Goal: Use online tool/utility: Use online tool/utility

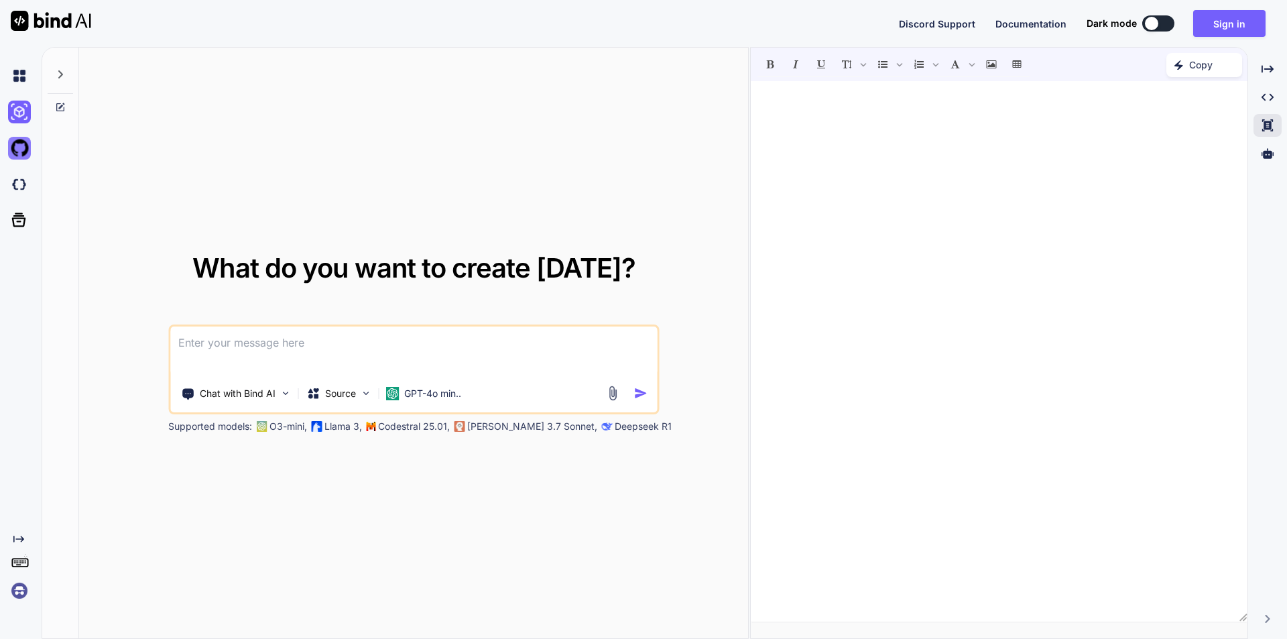
click at [17, 146] on img at bounding box center [19, 148] width 23 height 23
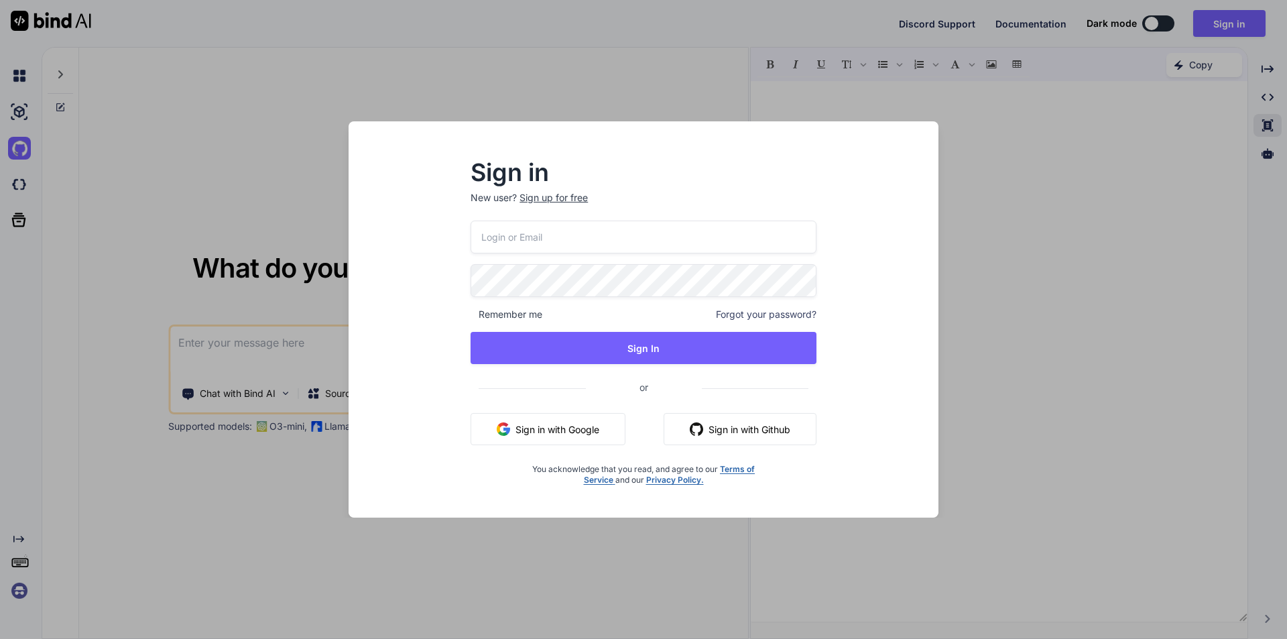
click at [1047, 290] on div "Sign in New user? Sign up for free Remember me Forgot your password? Sign In or…" at bounding box center [643, 319] width 1287 height 639
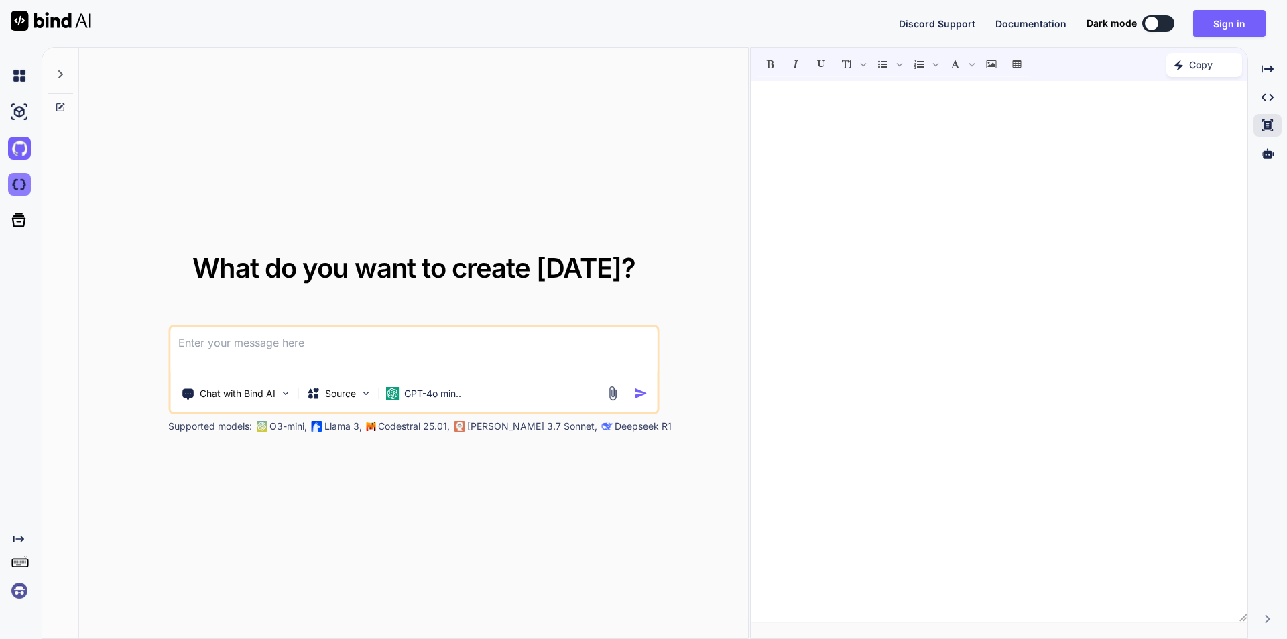
click at [17, 183] on img at bounding box center [19, 184] width 23 height 23
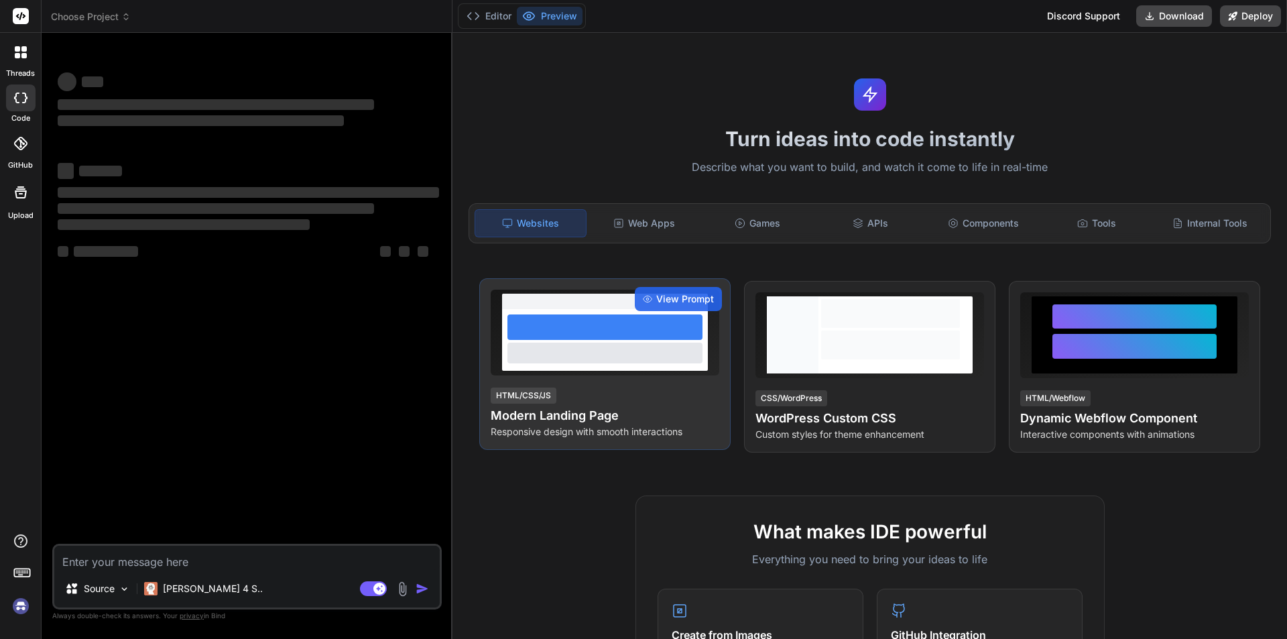
type textarea "x"
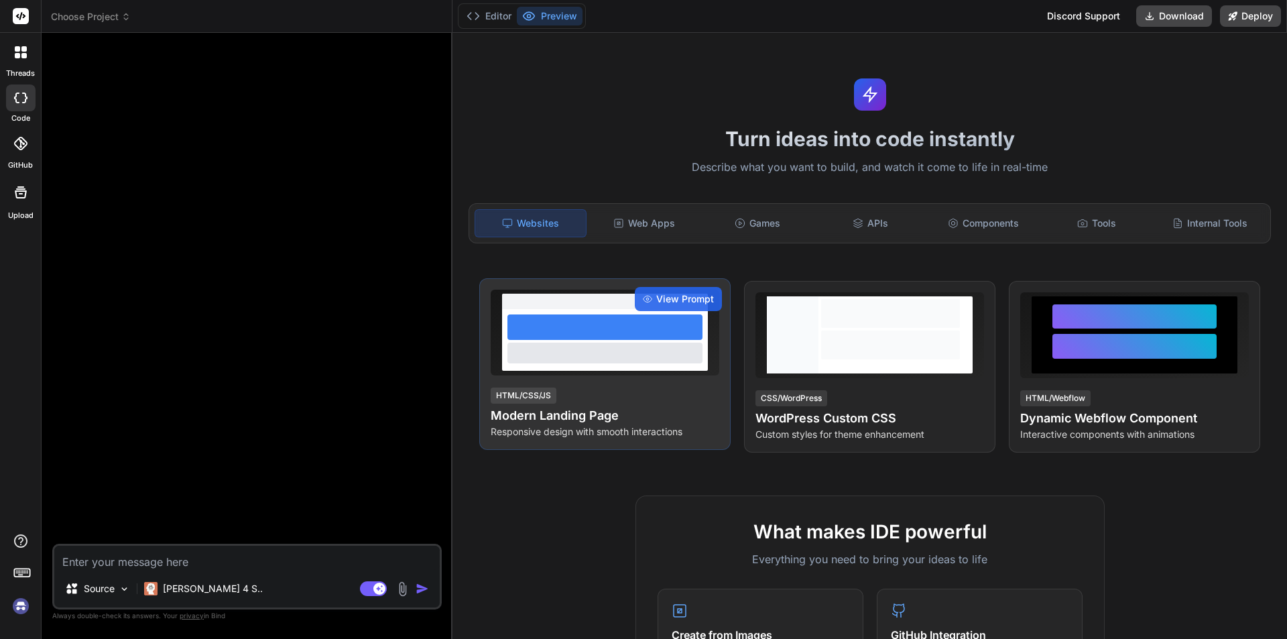
click at [640, 332] on div at bounding box center [605, 326] width 195 height 25
click at [662, 298] on span "View Prompt" at bounding box center [685, 298] width 58 height 13
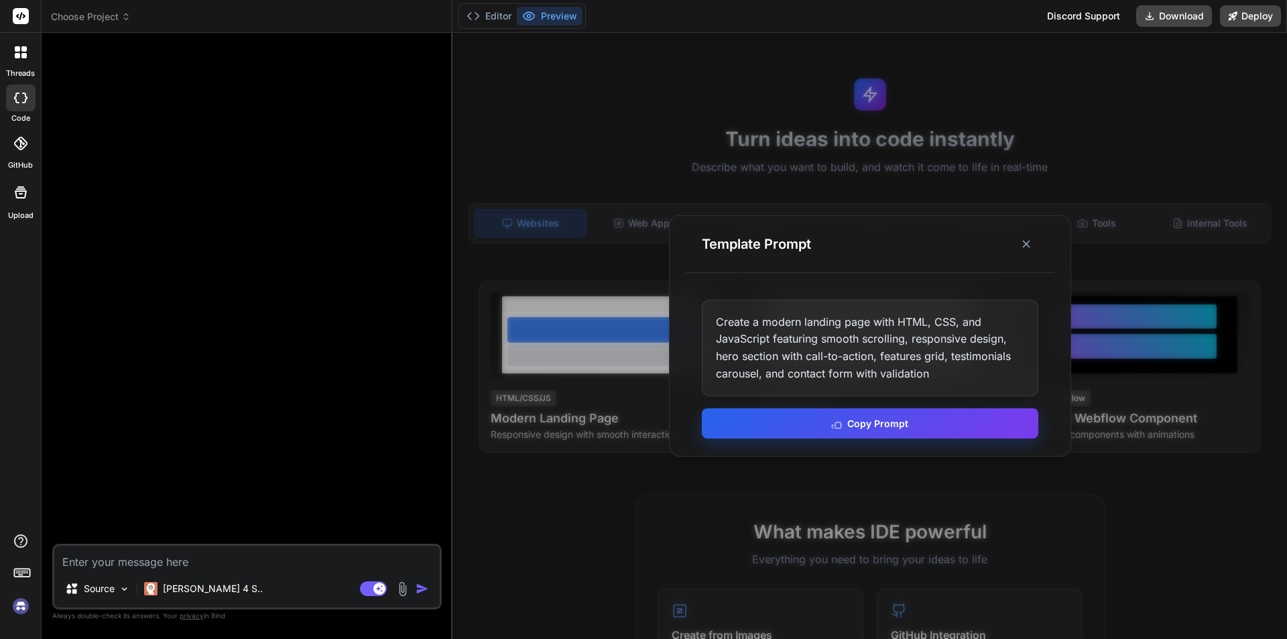
click at [876, 416] on button "Copy Prompt" at bounding box center [870, 423] width 337 height 30
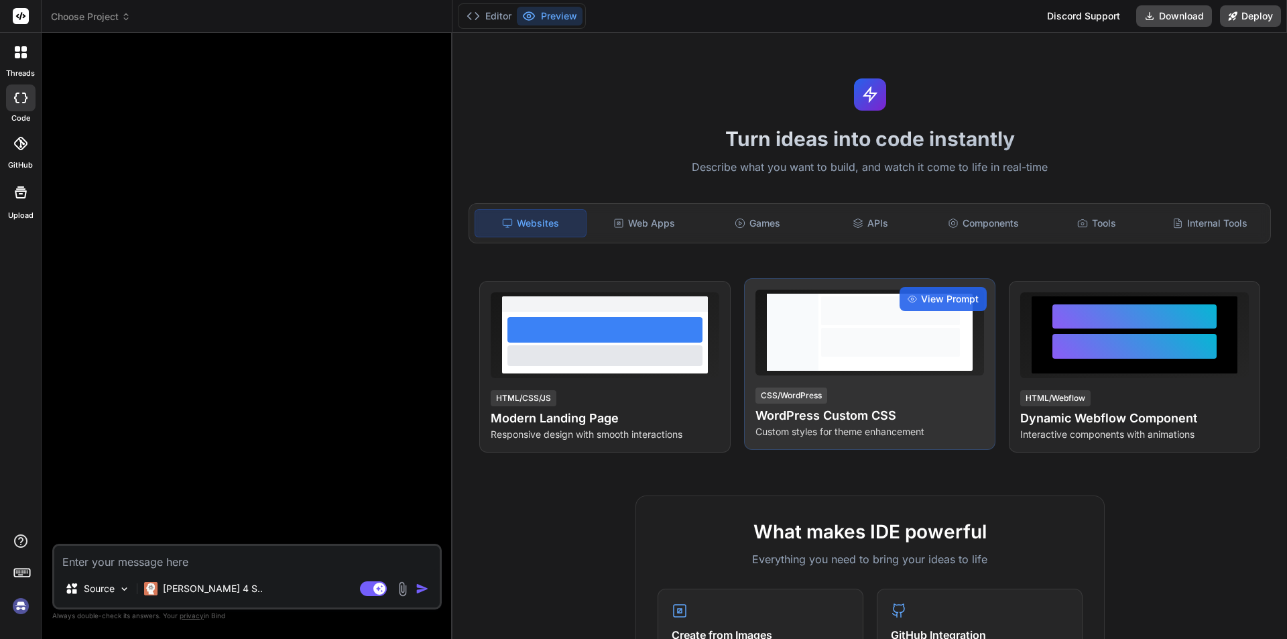
click at [885, 358] on div at bounding box center [891, 332] width 144 height 77
click at [933, 295] on span "View Prompt" at bounding box center [950, 298] width 58 height 13
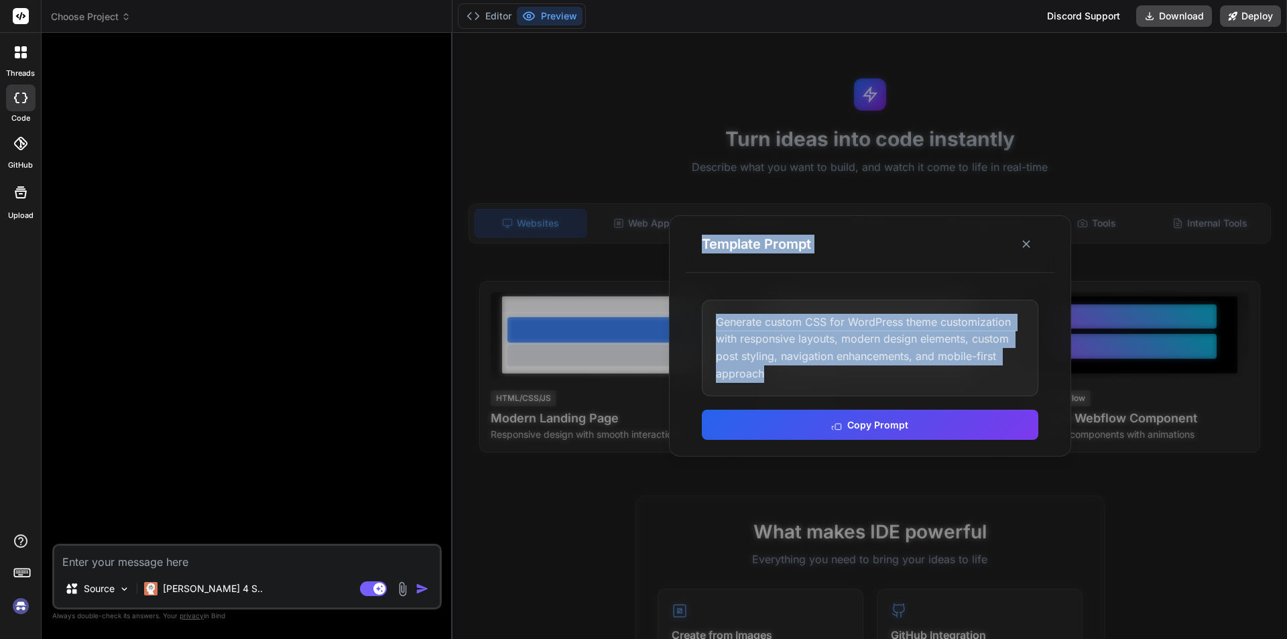
drag, startPoint x: 824, startPoint y: 373, endPoint x: 556, endPoint y: 278, distance: 284.8
click at [556, 278] on div "Template Prompt Generate custom CSS for WordPress theme customization with resp…" at bounding box center [870, 336] width 835 height 606
click at [854, 353] on div "Generate custom CSS for WordPress theme customization with responsive layouts, …" at bounding box center [870, 348] width 337 height 97
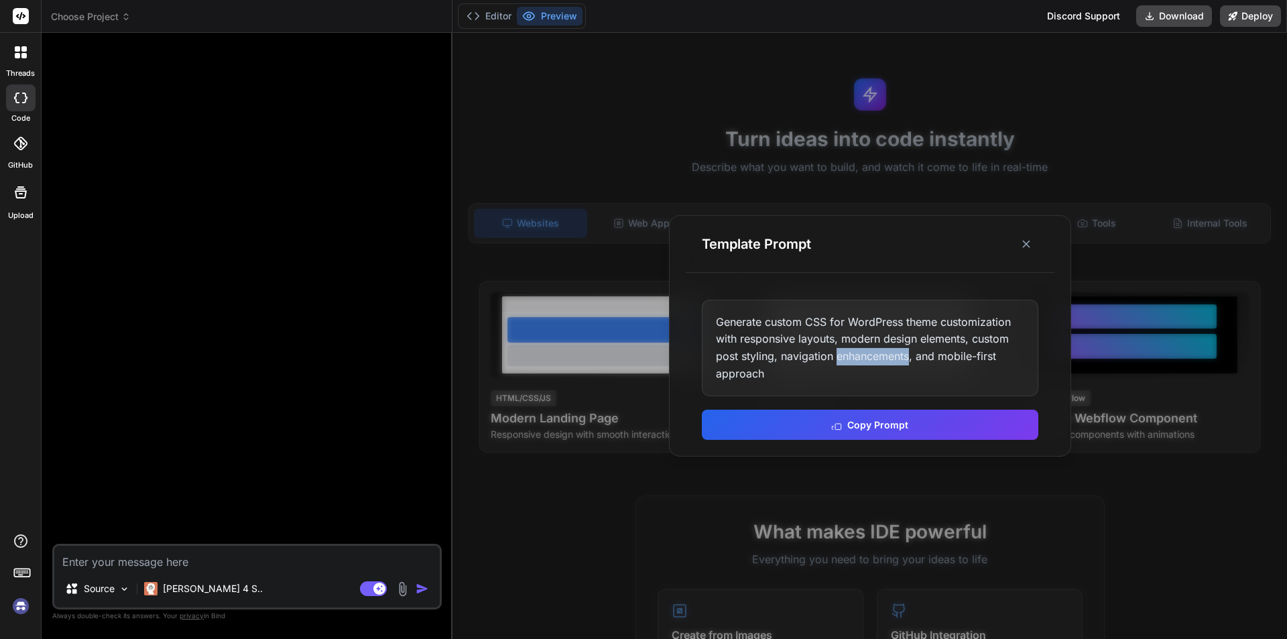
click at [854, 353] on div "Generate custom CSS for WordPress theme customization with responsive layouts, …" at bounding box center [870, 348] width 337 height 97
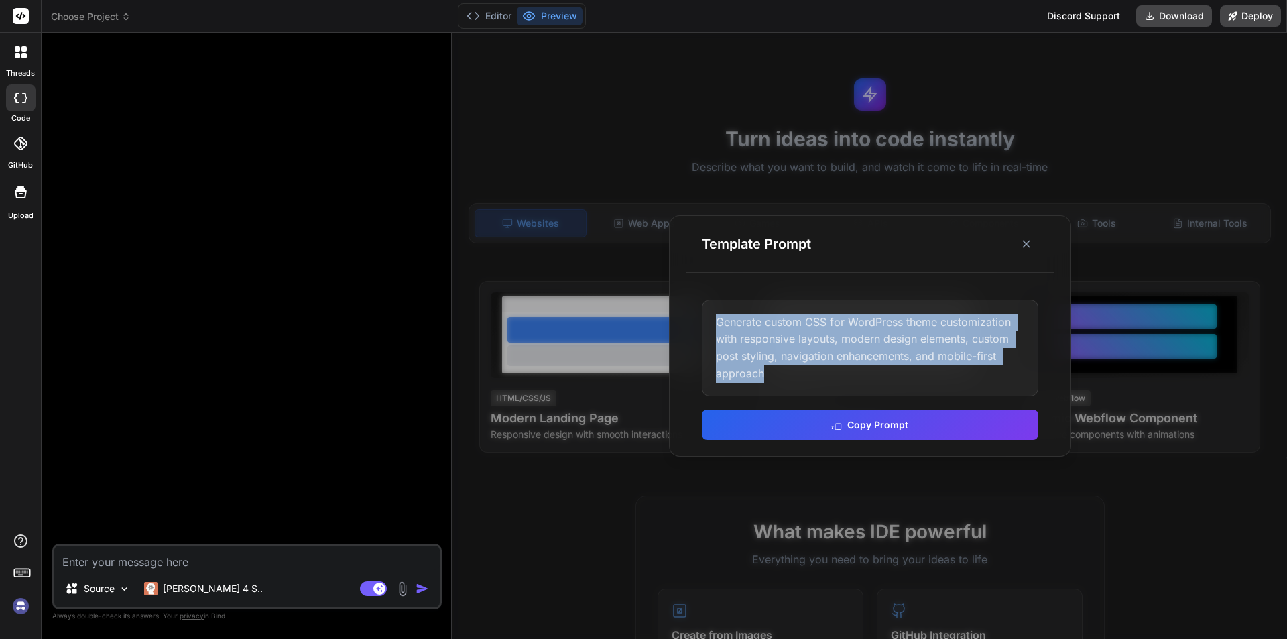
click at [854, 353] on div "Generate custom CSS for WordPress theme customization with responsive layouts, …" at bounding box center [870, 348] width 337 height 97
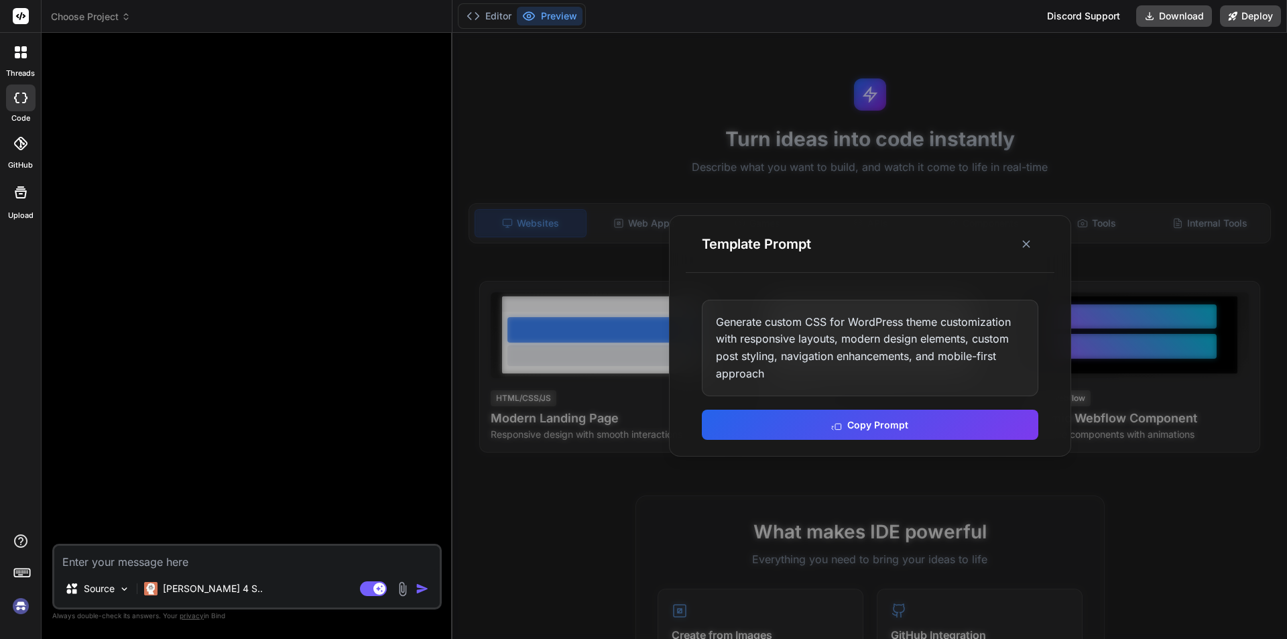
click at [1086, 486] on div at bounding box center [870, 336] width 835 height 606
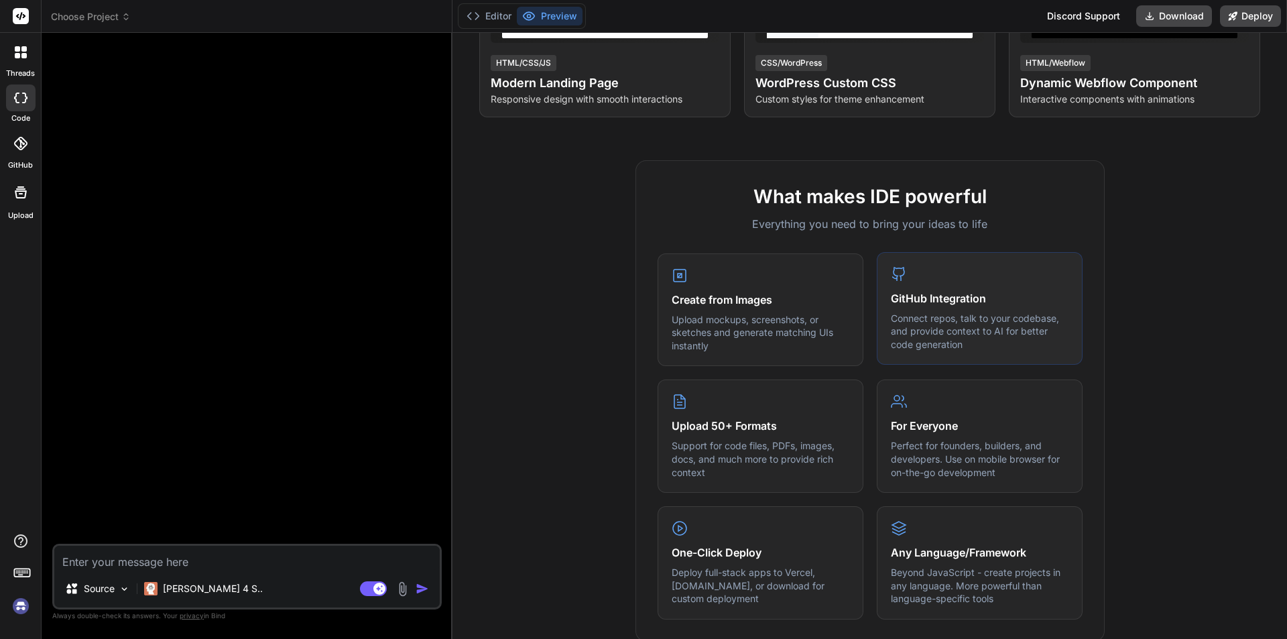
scroll to position [268, 0]
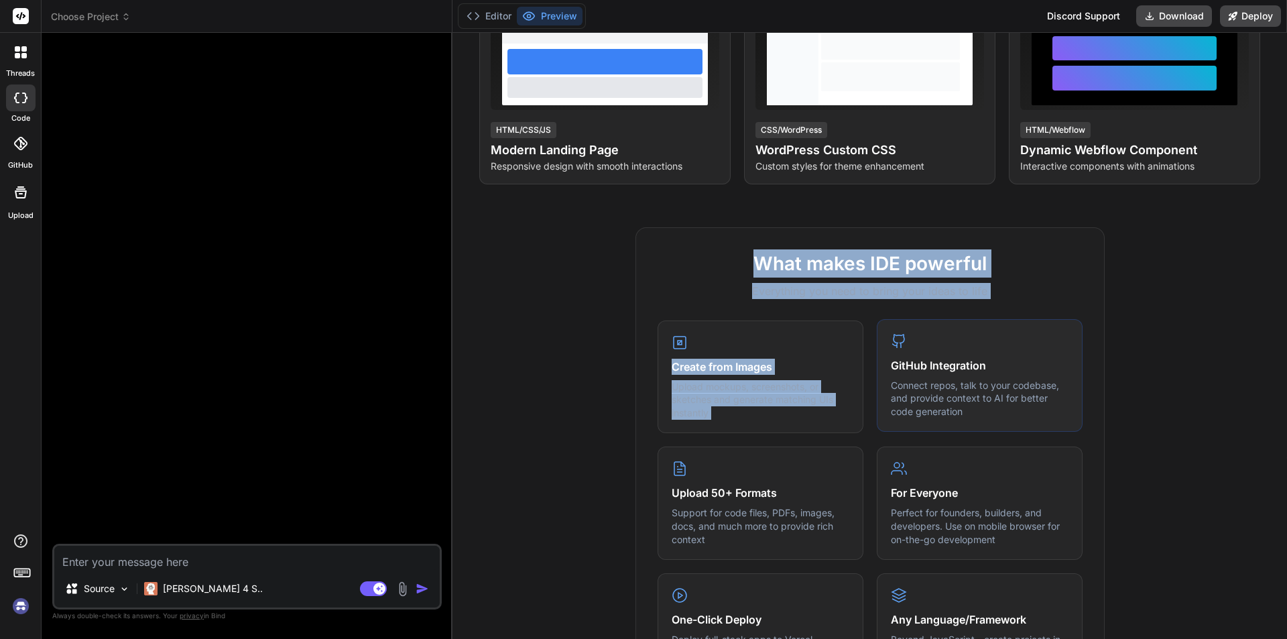
drag, startPoint x: 739, startPoint y: 257, endPoint x: 1039, endPoint y: 336, distance: 310.5
click at [1039, 336] on div "What makes IDE powerful Everything you need to bring your ideas to life Create …" at bounding box center [870, 467] width 469 height 481
click at [1039, 336] on div "GitHub Integration Connect repos, talk to your codebase, and provide context to…" at bounding box center [980, 375] width 206 height 113
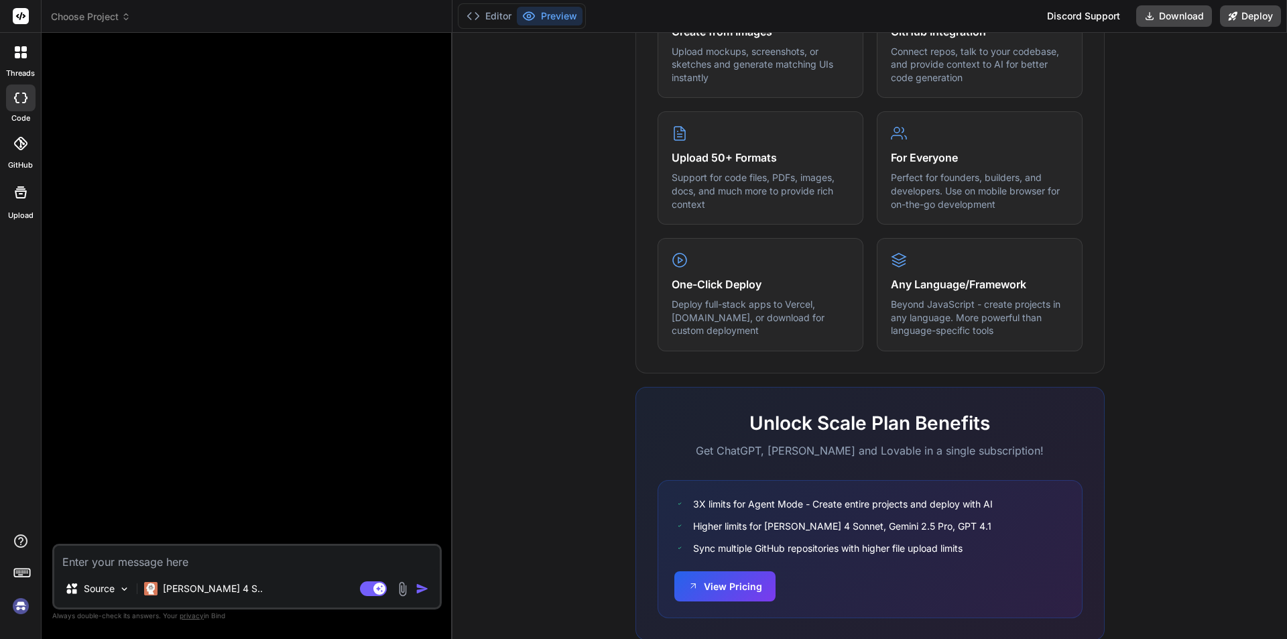
scroll to position [640, 0]
